Goal: Transaction & Acquisition: Obtain resource

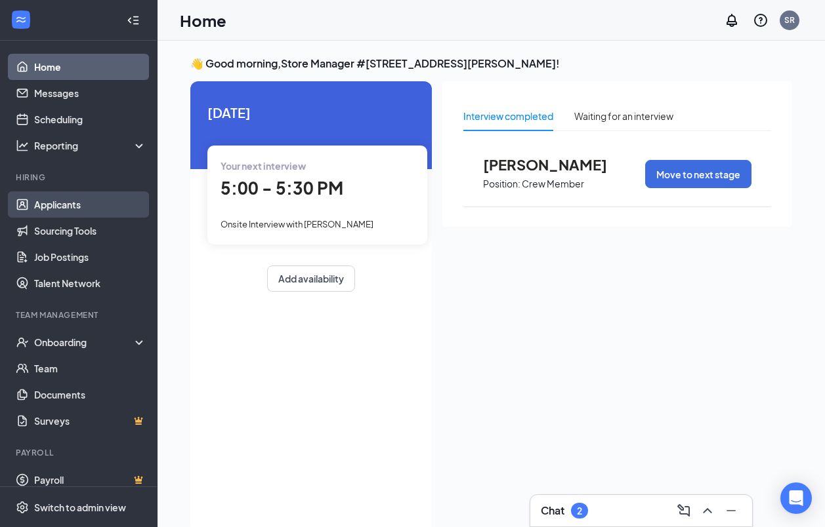
click at [54, 203] on link "Applicants" at bounding box center [90, 205] width 112 height 26
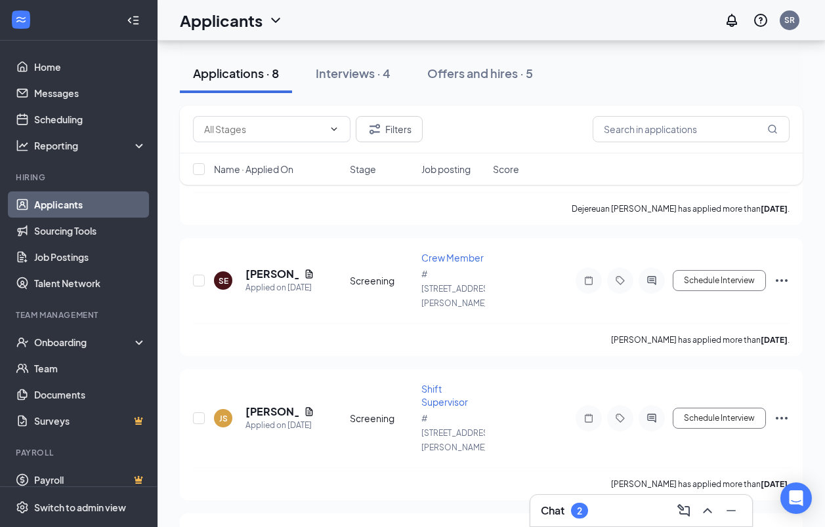
scroll to position [676, 0]
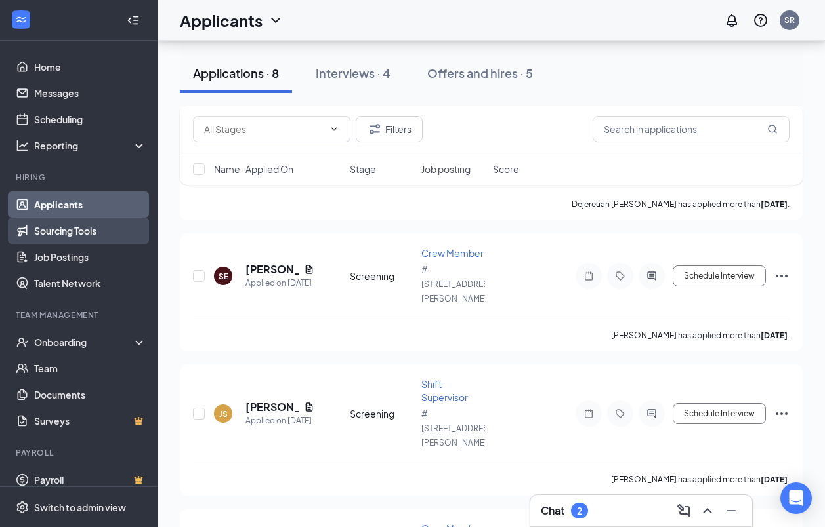
click at [97, 234] on link "Sourcing Tools" at bounding box center [90, 231] width 112 height 26
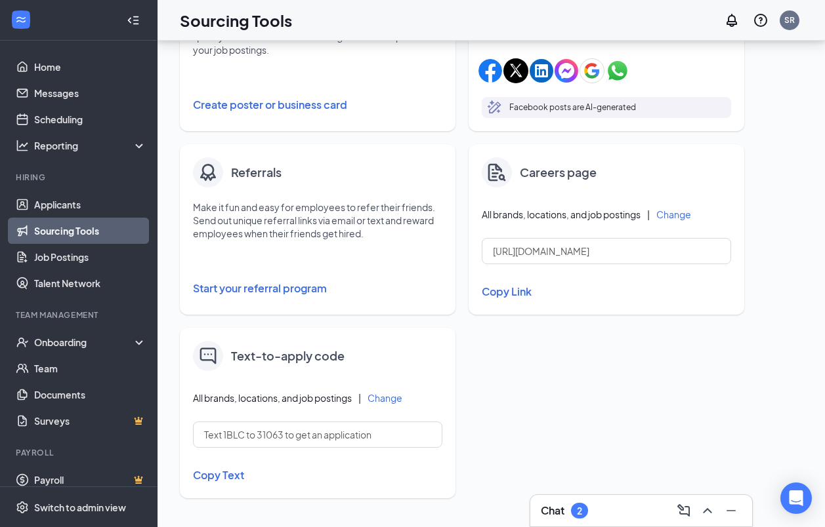
scroll to position [248, 0]
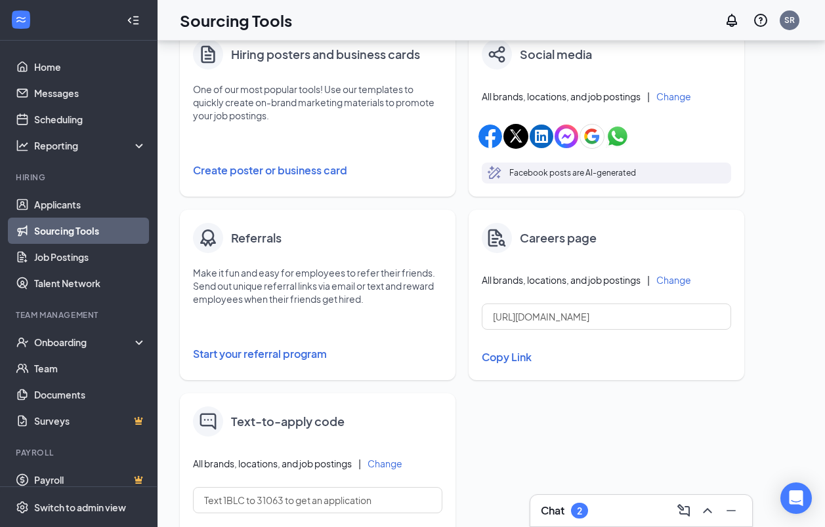
click at [386, 464] on button "Change" at bounding box center [384, 463] width 35 height 9
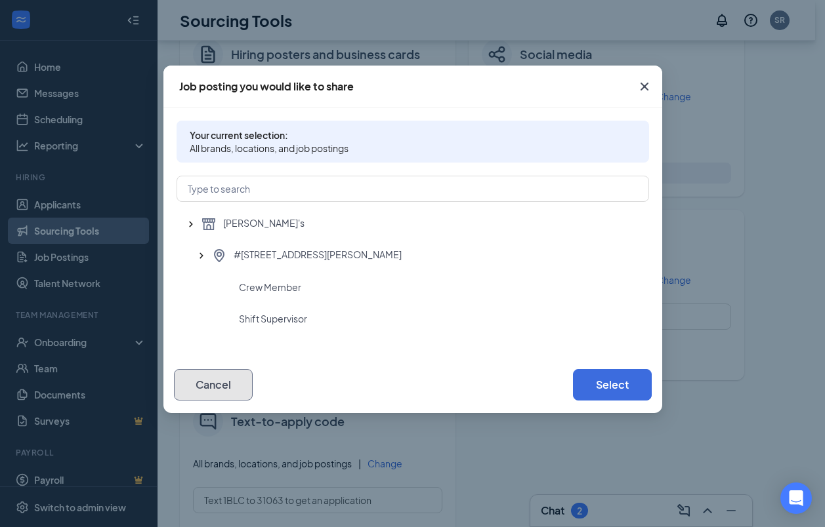
click at [236, 388] on button "Cancel" at bounding box center [213, 384] width 79 height 31
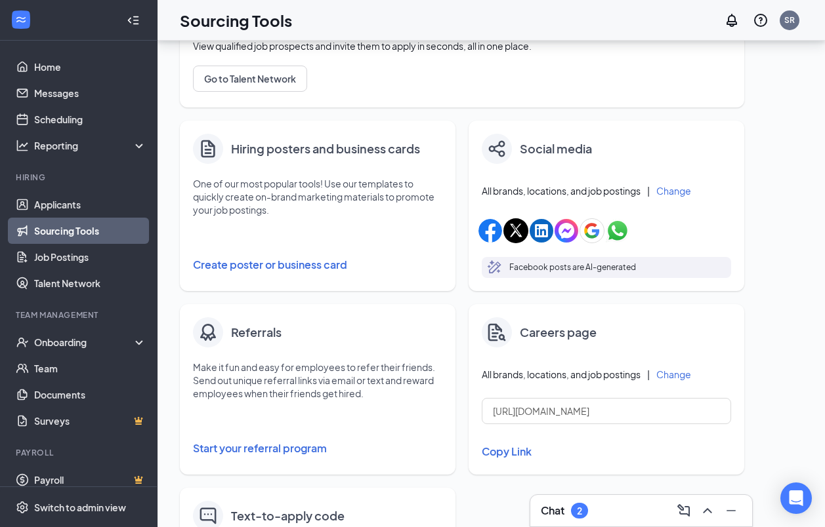
scroll to position [117, 0]
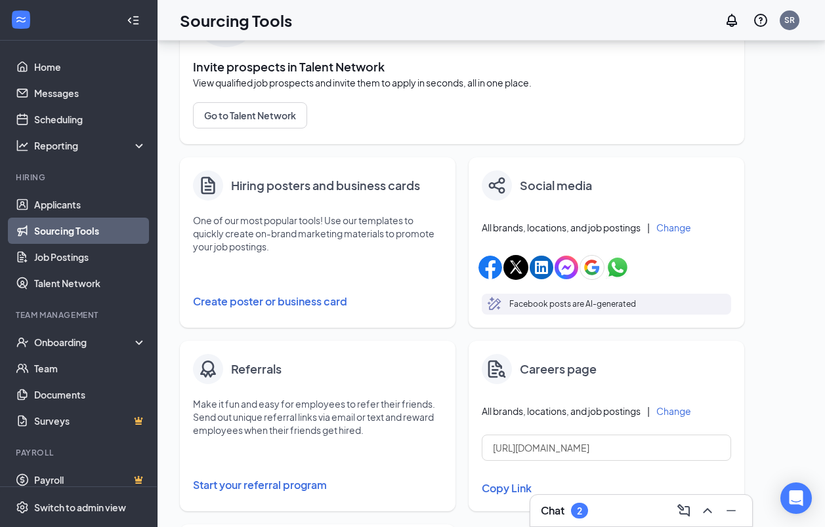
click at [310, 298] on button "Create poster or business card" at bounding box center [317, 302] width 249 height 26
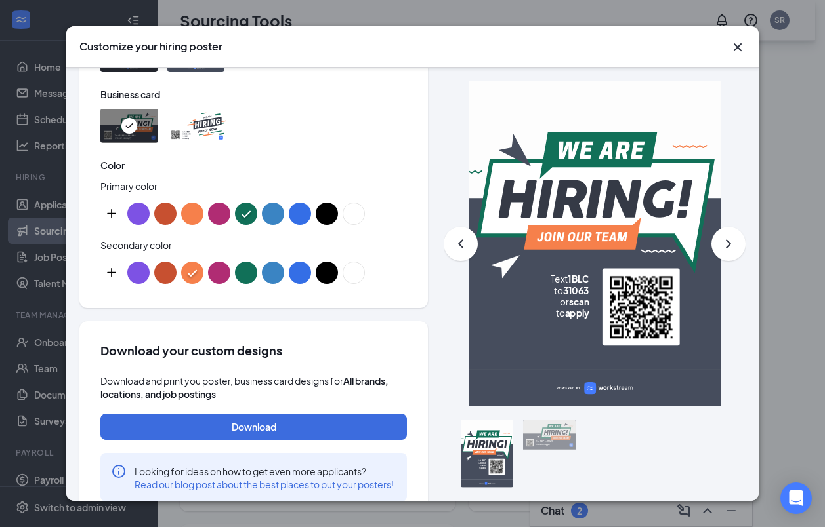
scroll to position [707, 0]
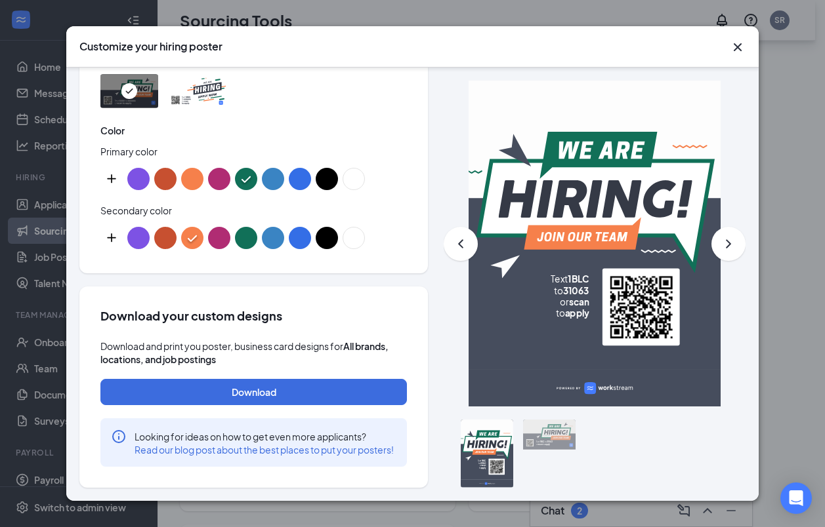
click at [470, 458] on div at bounding box center [487, 454] width 52 height 68
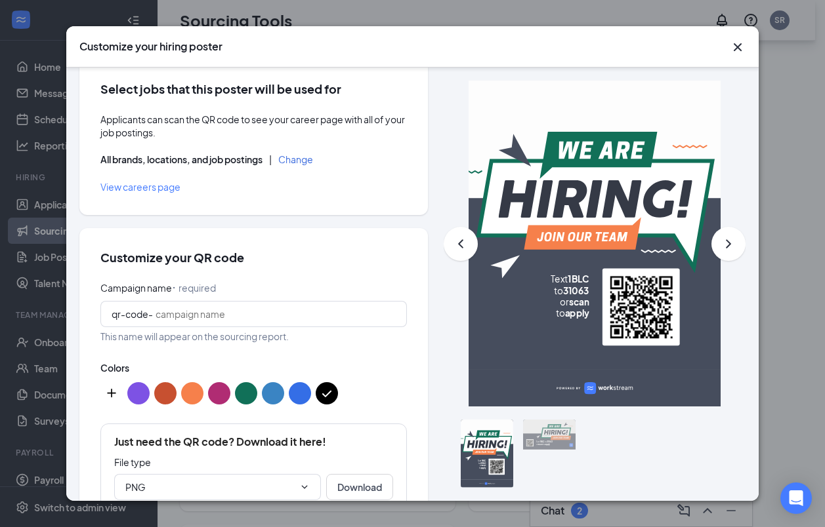
scroll to position [0, 0]
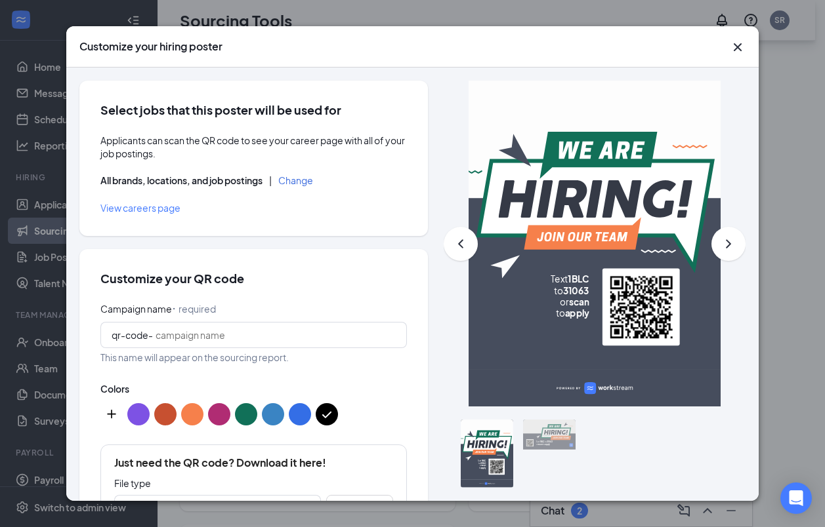
click at [720, 247] on icon "ChevronRight" at bounding box center [728, 244] width 16 height 16
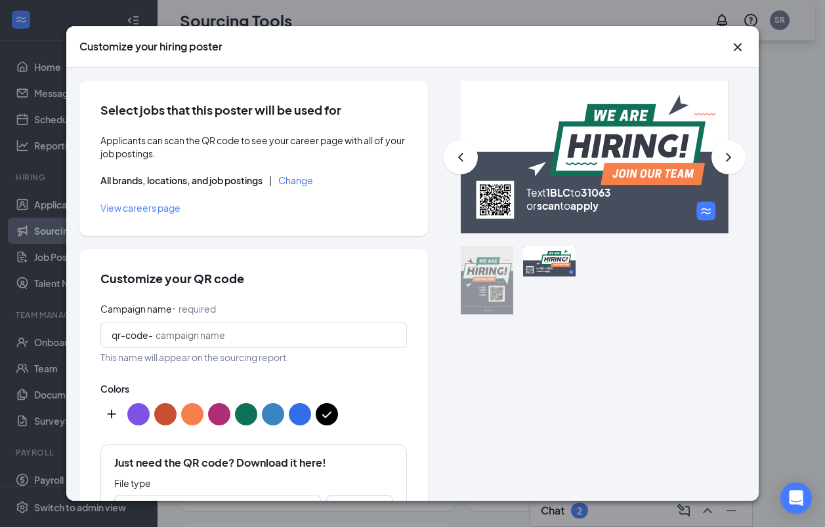
click at [606, 199] on p "Text 1BLC to 31063" at bounding box center [602, 192] width 153 height 13
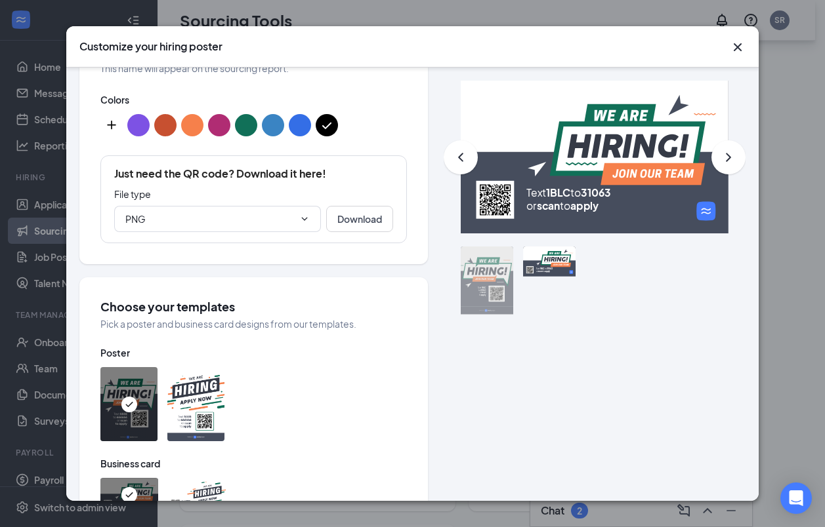
scroll to position [328, 0]
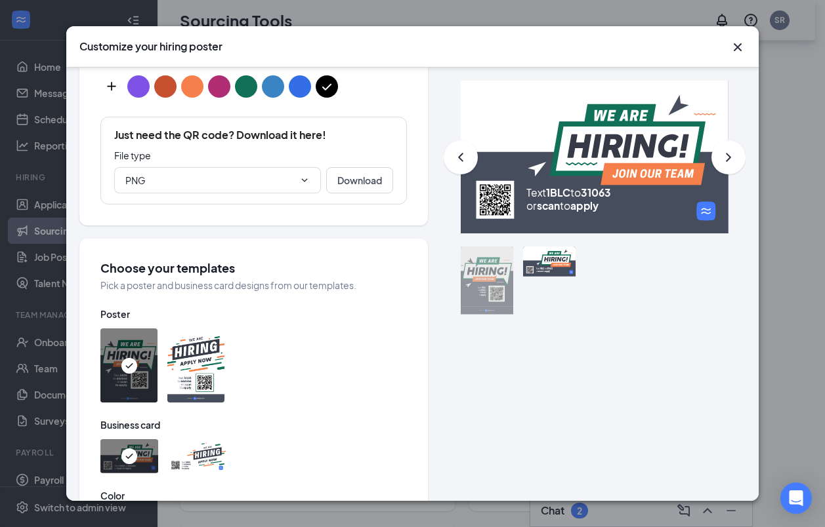
click at [186, 366] on img at bounding box center [195, 366] width 57 height 74
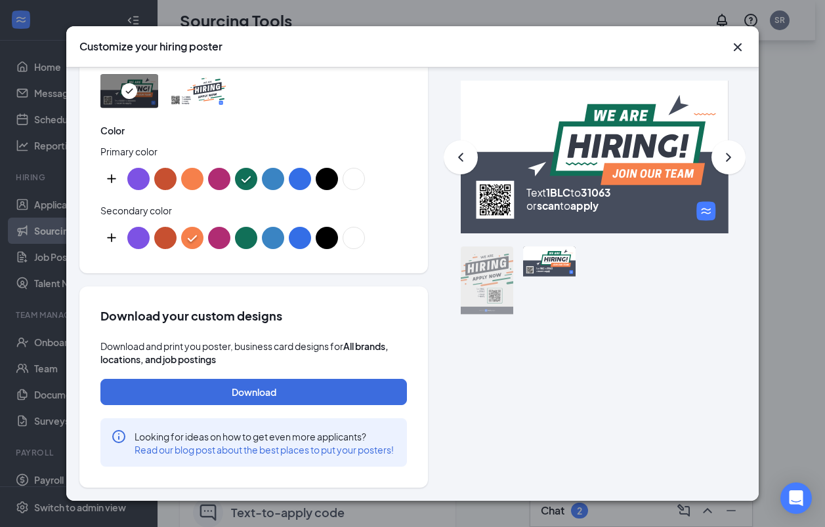
scroll to position [182, 0]
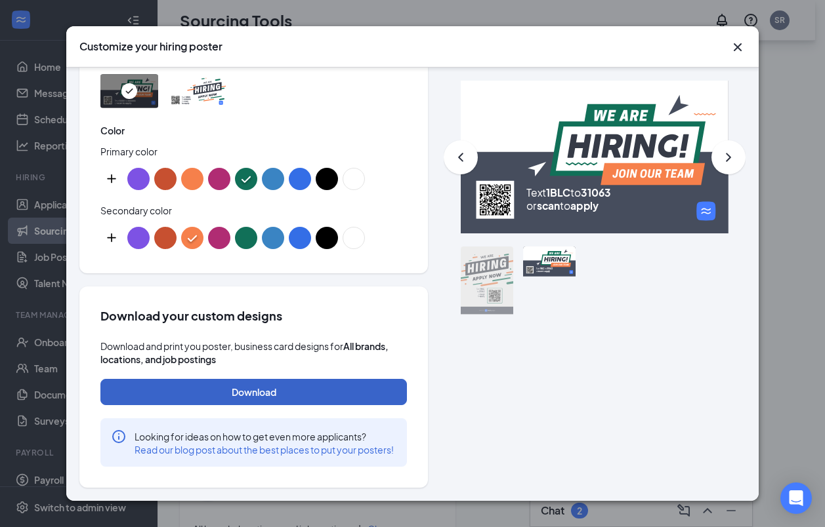
click at [292, 382] on button "Download" at bounding box center [253, 392] width 306 height 26
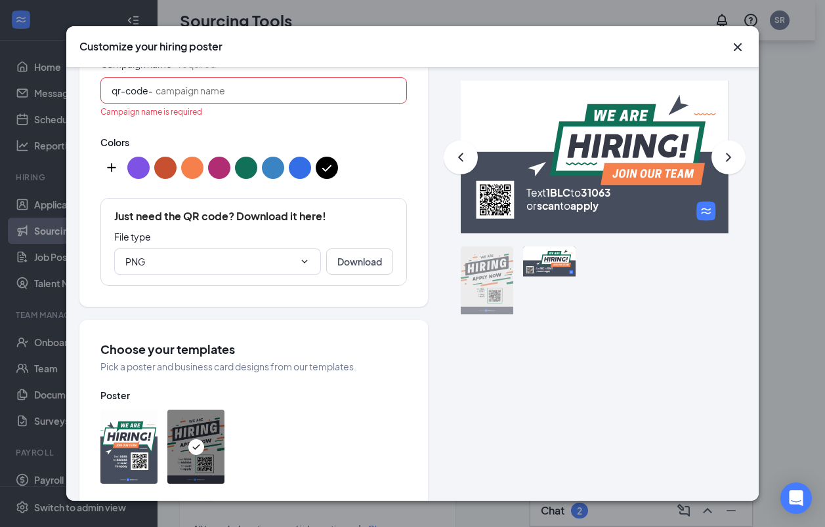
scroll to position [235, 0]
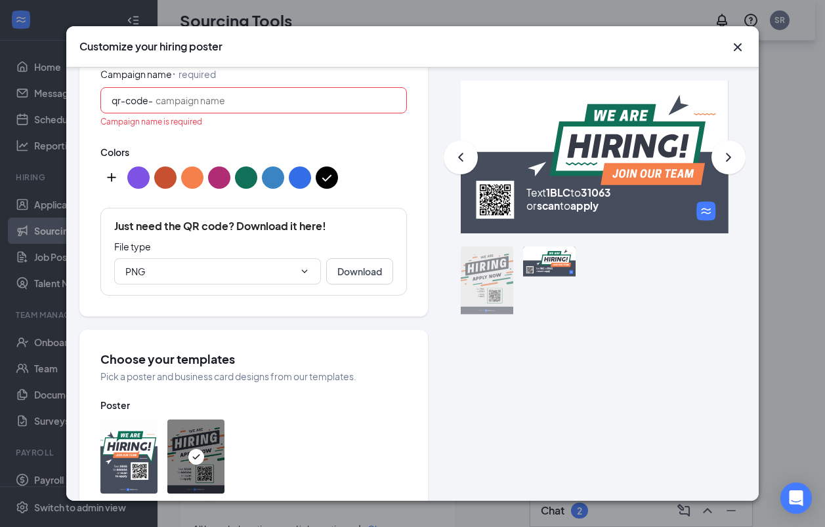
click at [587, 184] on rect at bounding box center [595, 157] width 268 height 153
drag, startPoint x: 587, startPoint y: 184, endPoint x: 648, endPoint y: 284, distance: 117.2
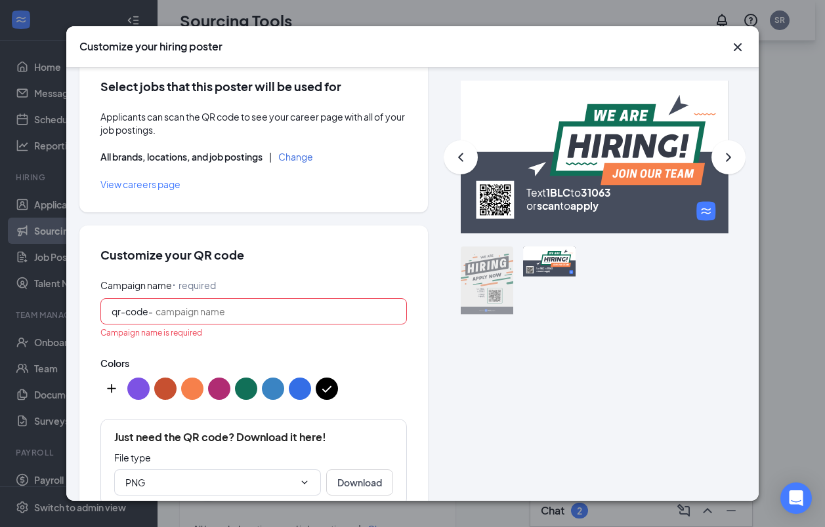
scroll to position [0, 0]
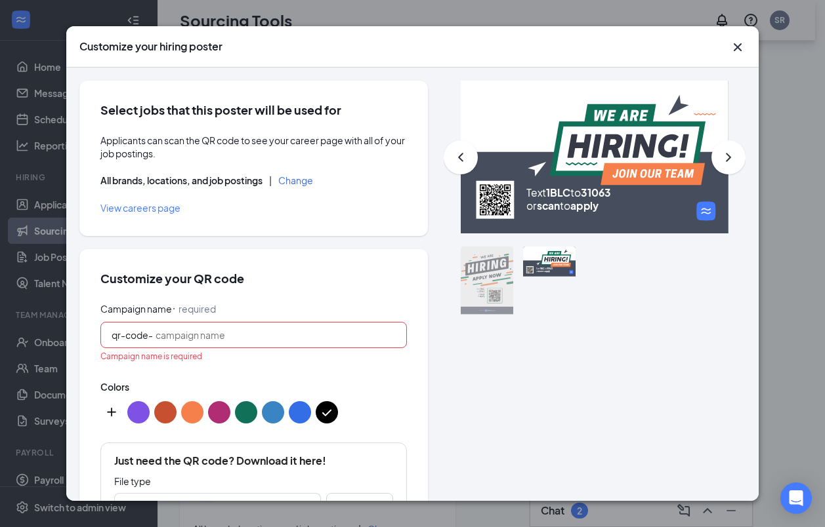
click at [734, 49] on icon "Cross" at bounding box center [738, 47] width 16 height 16
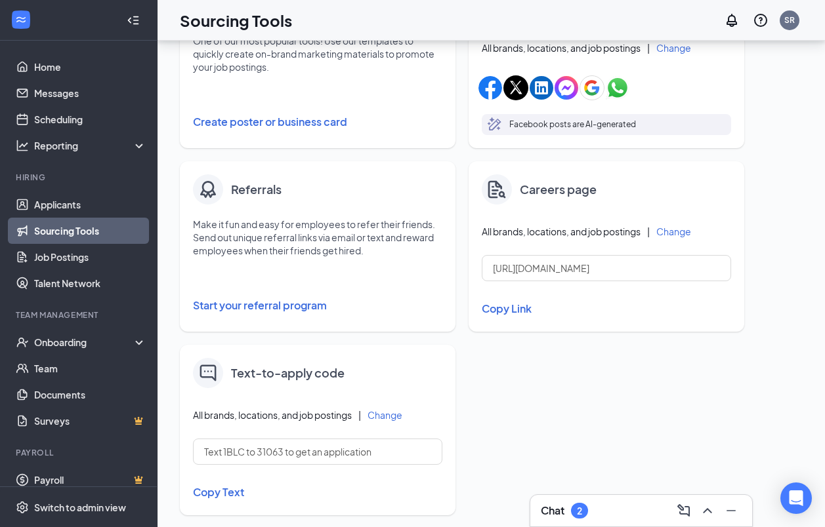
scroll to position [314, 0]
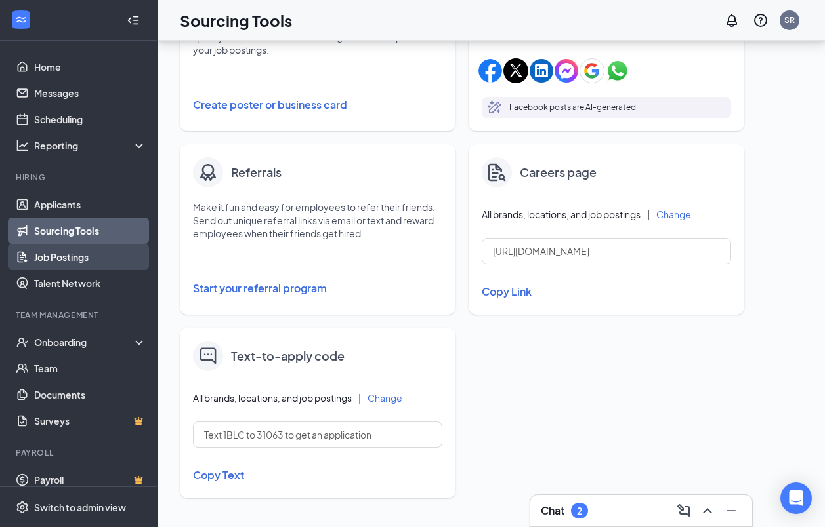
click at [57, 258] on link "Job Postings" at bounding box center [90, 257] width 112 height 26
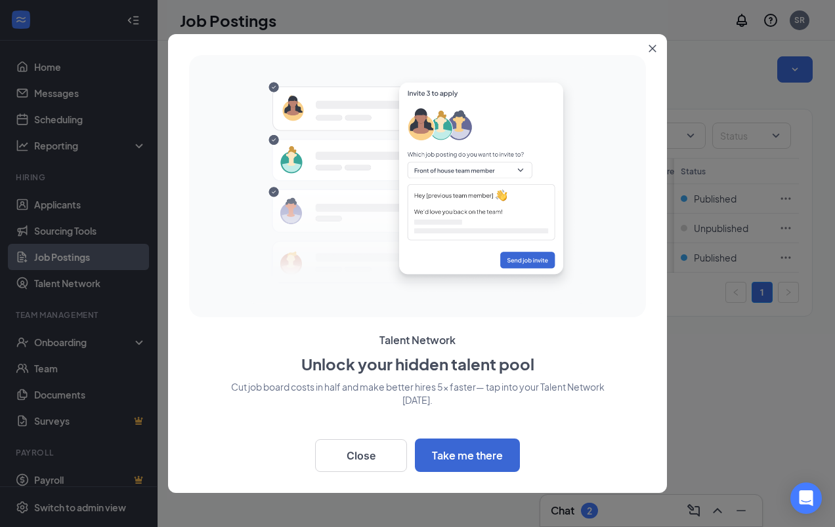
click at [653, 47] on icon "Close" at bounding box center [652, 48] width 7 height 7
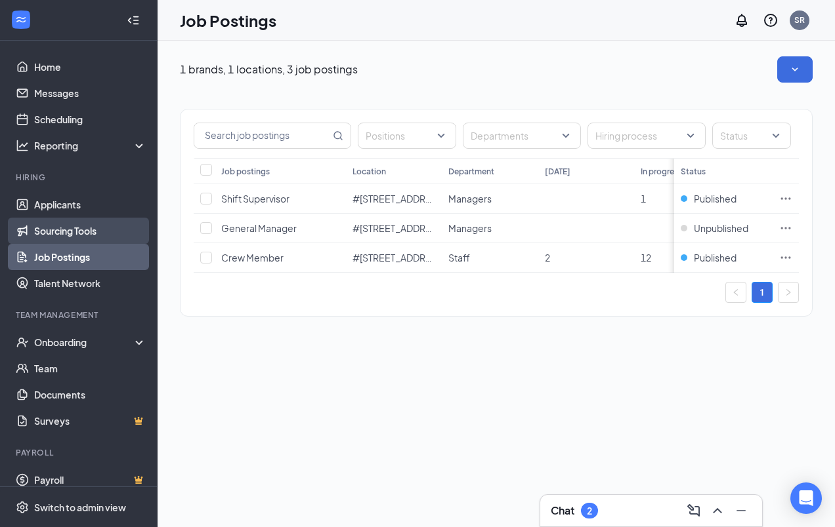
click at [34, 234] on link "Sourcing Tools" at bounding box center [90, 231] width 112 height 26
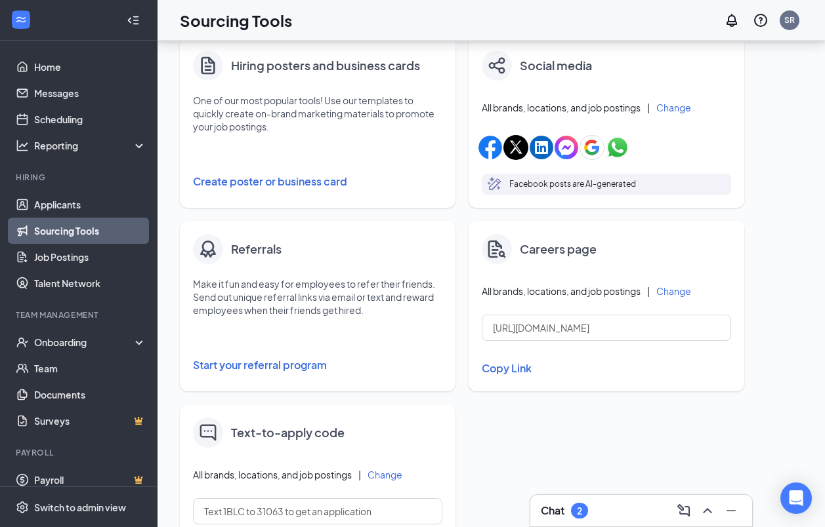
scroll to position [314, 0]
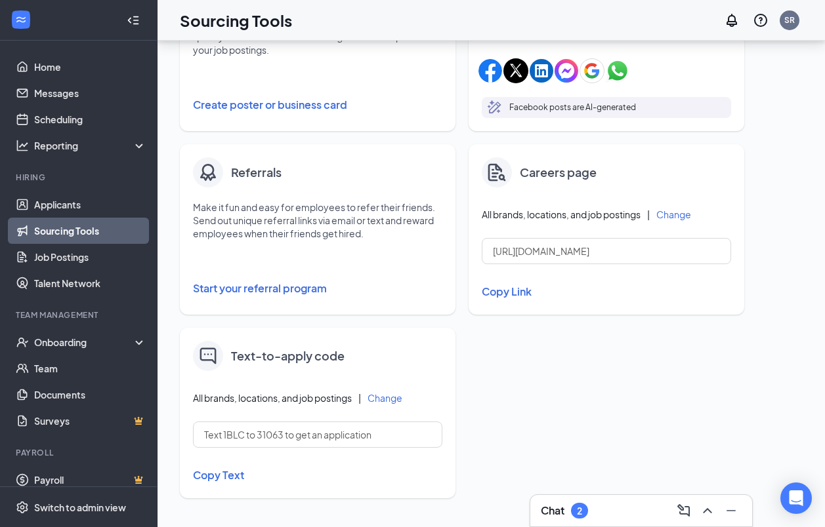
click at [215, 474] on button "Copy Text" at bounding box center [317, 475] width 249 height 22
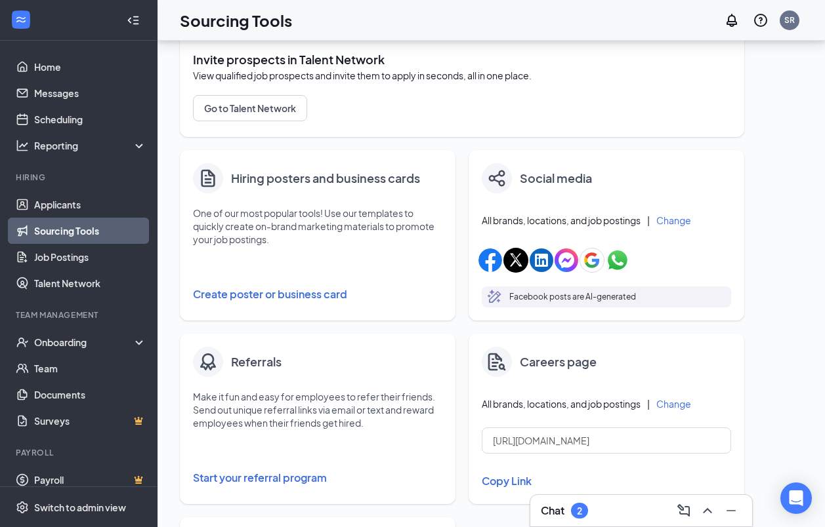
scroll to position [117, 0]
